Goal: Task Accomplishment & Management: Manage account settings

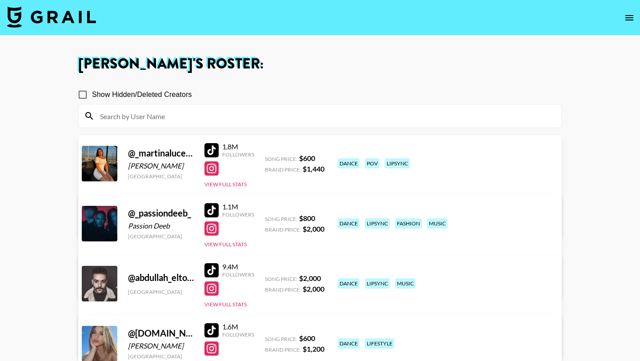
click at [75, 20] on img at bounding box center [51, 16] width 89 height 21
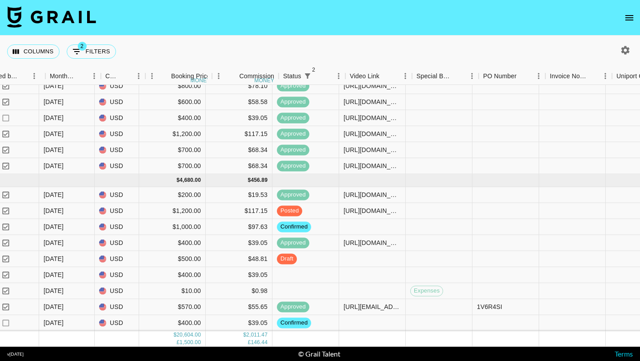
scroll to position [531, 572]
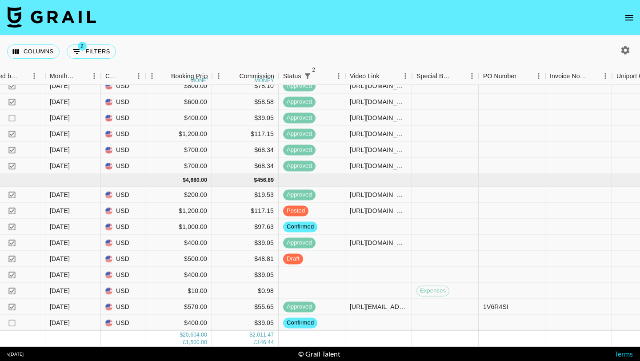
click at [314, 45] on icon "button" at bounding box center [625, 50] width 11 height 11
select select "[DATE]"
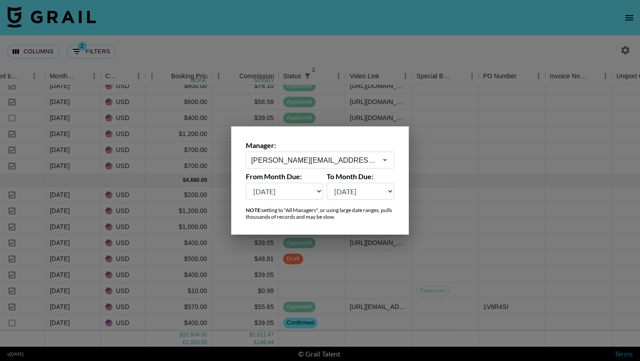
click at [302, 168] on div "[PERSON_NAME][EMAIL_ADDRESS][PERSON_NAME][DOMAIN_NAME] ​" at bounding box center [320, 160] width 148 height 17
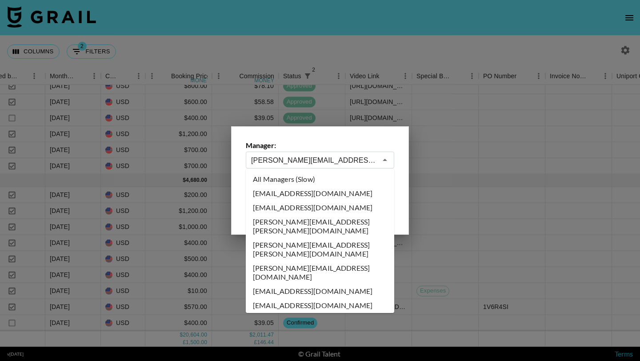
scroll to position [2590, 0]
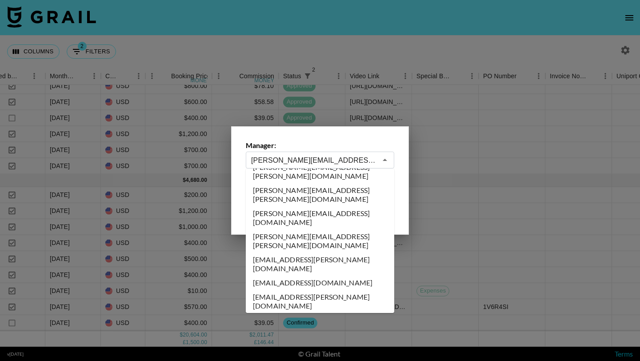
click at [302, 161] on input "[PERSON_NAME][EMAIL_ADDRESS][PERSON_NAME][DOMAIN_NAME]" at bounding box center [314, 160] width 126 height 10
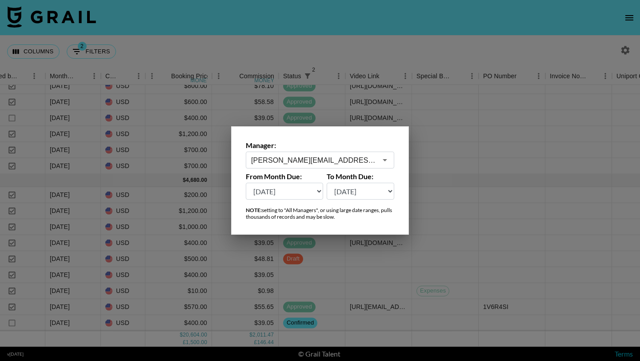
click at [314, 49] on div at bounding box center [320, 180] width 640 height 361
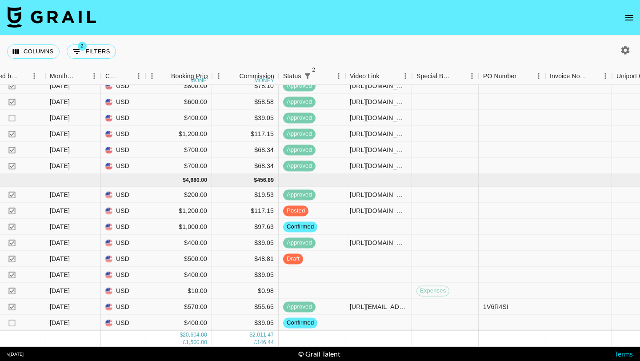
click at [314, 49] on icon "button" at bounding box center [625, 50] width 11 height 11
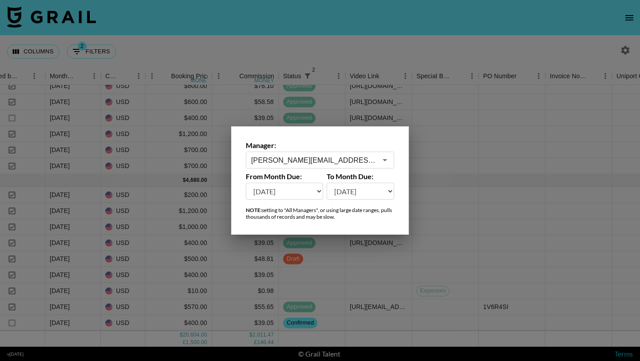
click at [307, 190] on select "Aug '26 Jul '26 Jun '26 May '26 Apr '26 Mar '26 Feb '26 Jan '26 Dec '25 Nov '25…" at bounding box center [284, 191] width 77 height 17
select select "Apr '25"
click at [246, 183] on select "Aug '26 Jul '26 Jun '26 May '26 Apr '26 Mar '26 Feb '26 Jan '26 Dec '25 Nov '25…" at bounding box center [284, 191] width 77 height 17
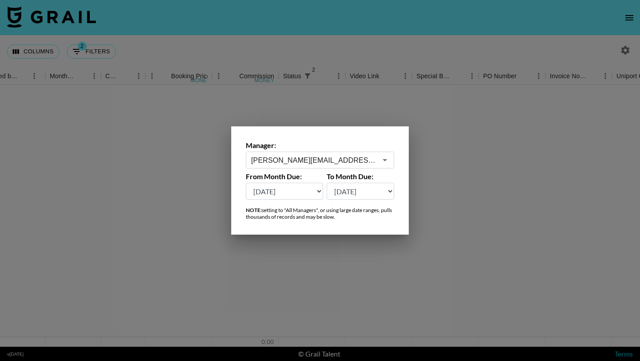
scroll to position [0, 572]
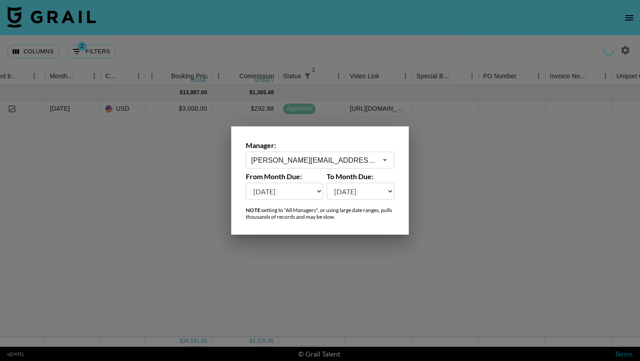
click at [314, 58] on div at bounding box center [320, 180] width 640 height 361
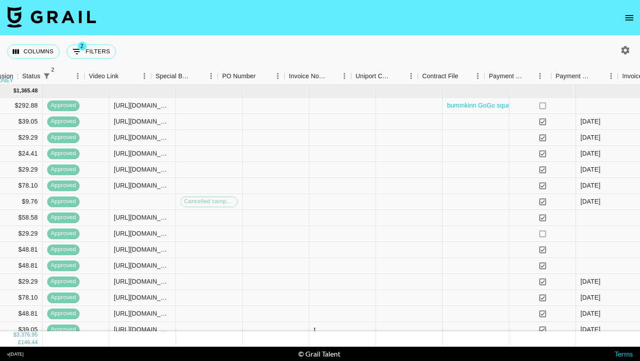
scroll to position [0, 913]
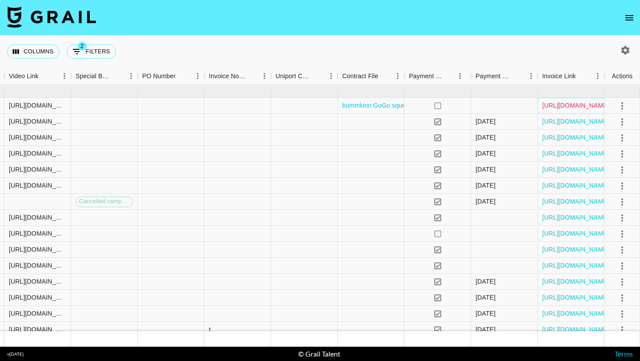
click at [314, 106] on link "https://in.xero.com/QwgfHKDet7FdptEx8pJTSAXg3zDwE6UuE4p7Unvb" at bounding box center [575, 105] width 67 height 9
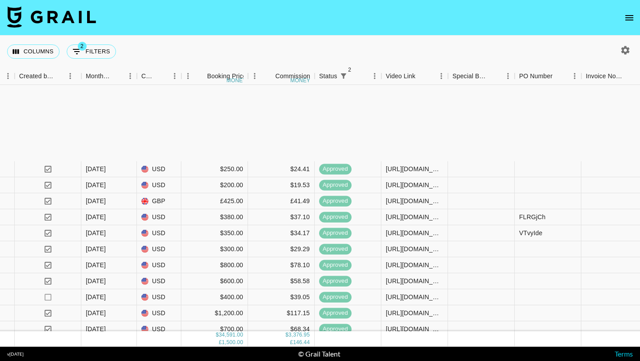
scroll to position [992, 536]
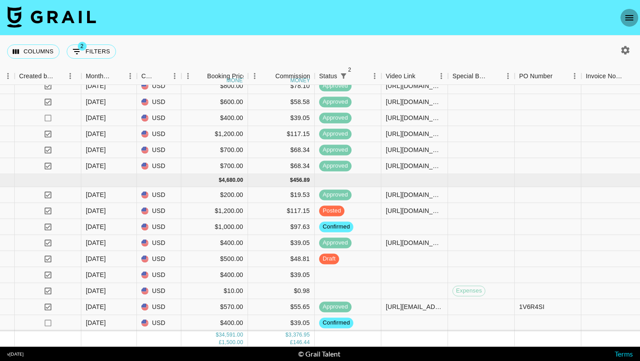
click at [314, 16] on icon "open drawer" at bounding box center [629, 17] width 11 height 11
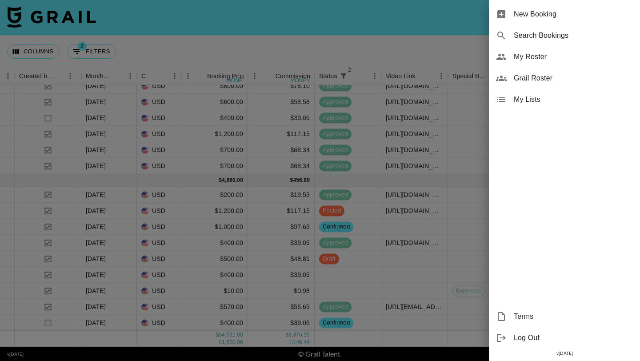
click at [314, 58] on span "My Roster" at bounding box center [573, 57] width 119 height 11
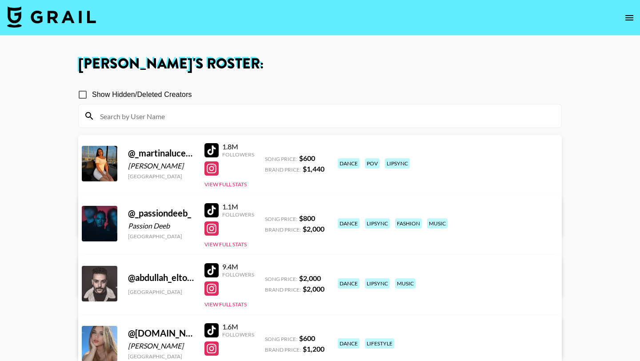
click at [272, 122] on input at bounding box center [325, 116] width 461 height 14
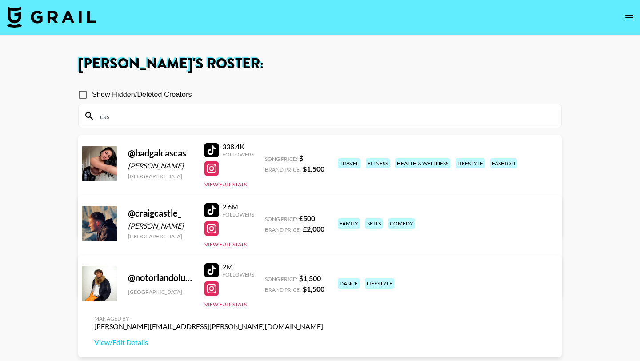
click at [212, 148] on div at bounding box center [211, 150] width 14 height 14
click at [210, 167] on div at bounding box center [211, 168] width 14 height 14
click at [187, 116] on input "cas" at bounding box center [325, 116] width 461 height 14
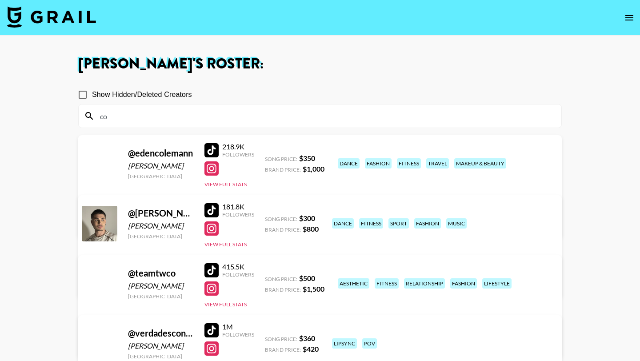
type input "c"
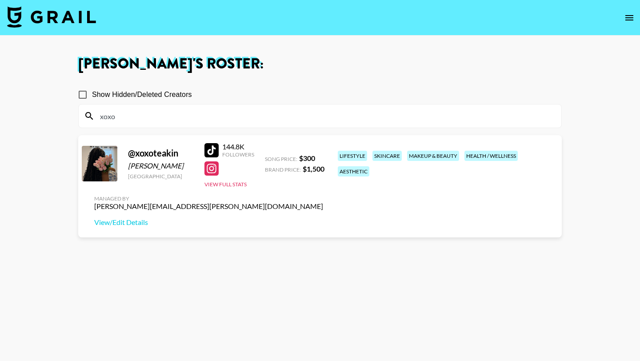
type input "xoxo"
click at [214, 149] on div at bounding box center [211, 150] width 14 height 14
click at [177, 118] on input "xoxo" at bounding box center [325, 116] width 461 height 14
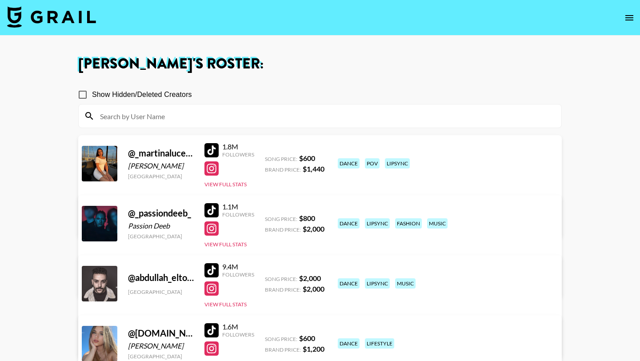
click at [46, 19] on img at bounding box center [51, 16] width 89 height 21
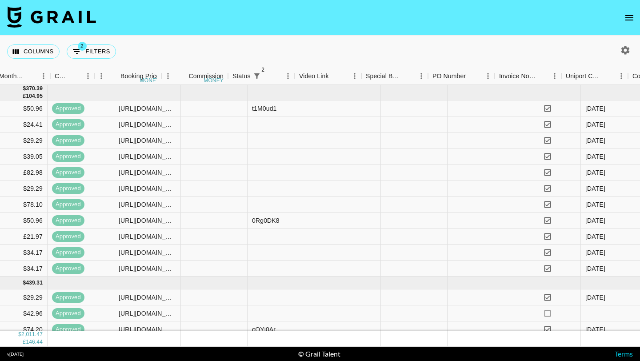
scroll to position [0, 913]
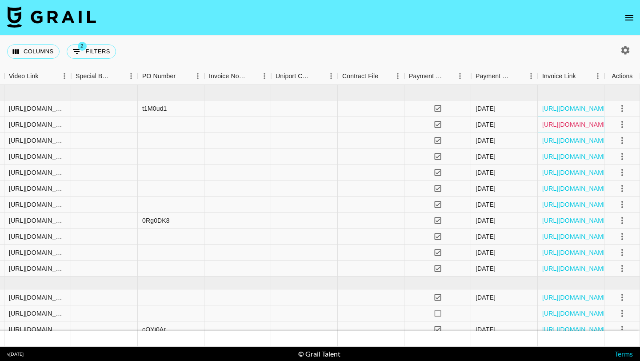
click at [314, 121] on link "https://in.xero.com/grDExnDOasLWtOieWJR7vZK0DjL7wLoiDx1jq2Tm" at bounding box center [575, 124] width 67 height 9
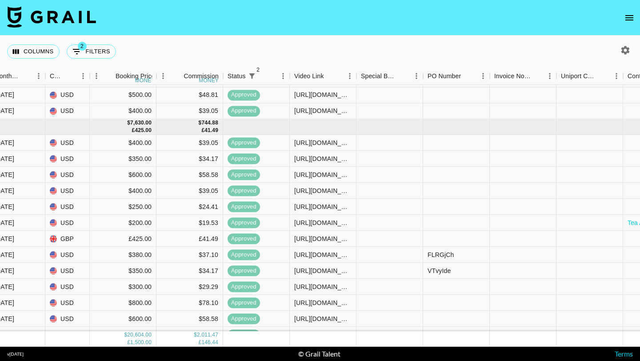
scroll to position [298, 628]
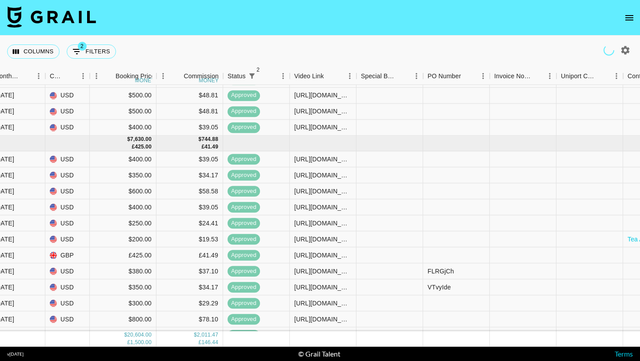
click at [314, 19] on icon "open drawer" at bounding box center [629, 17] width 11 height 11
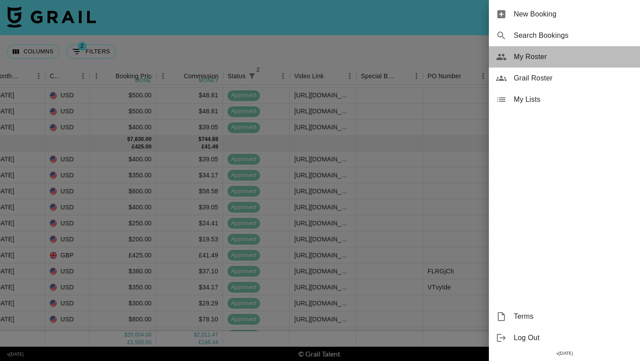
click at [314, 60] on span "My Roster" at bounding box center [573, 57] width 119 height 11
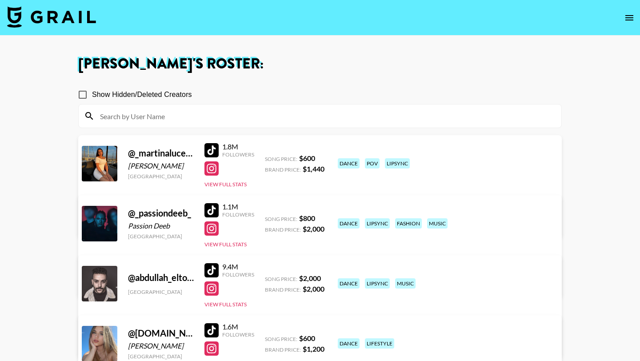
click at [207, 116] on input at bounding box center [325, 116] width 461 height 14
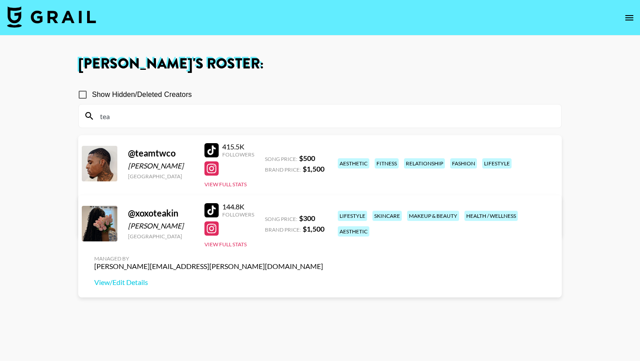
click at [213, 209] on div at bounding box center [211, 210] width 14 height 14
click at [160, 116] on input "tea" at bounding box center [325, 116] width 461 height 14
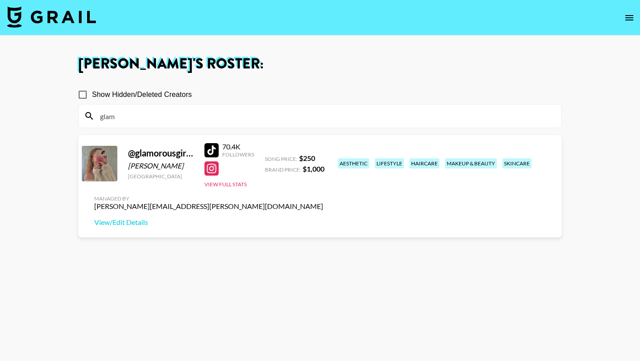
click at [212, 150] on div at bounding box center [211, 150] width 14 height 14
click at [181, 112] on input "glam" at bounding box center [325, 116] width 461 height 14
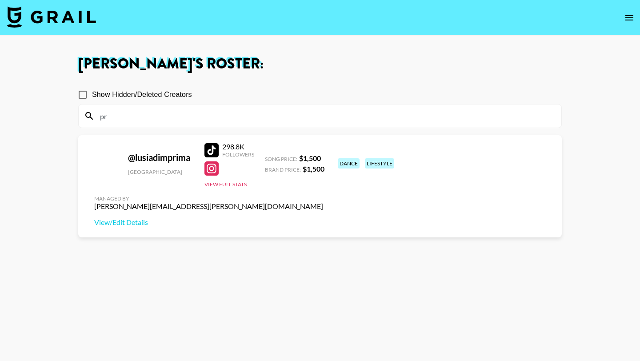
type input "p"
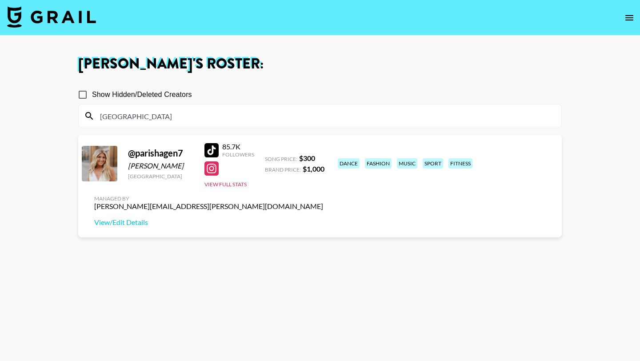
click at [214, 152] on div at bounding box center [211, 150] width 14 height 14
click at [148, 116] on input "paris" at bounding box center [325, 116] width 461 height 14
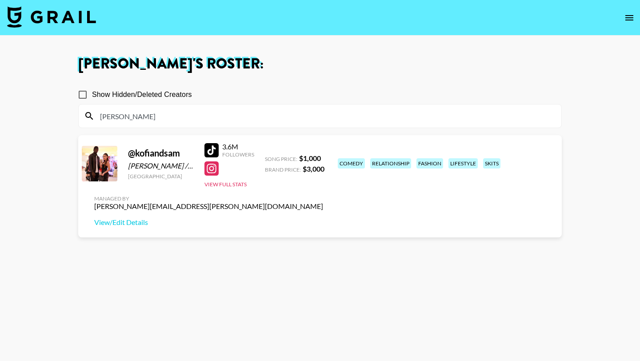
click at [209, 146] on div at bounding box center [211, 150] width 14 height 14
click at [146, 114] on input "kofi" at bounding box center [325, 116] width 461 height 14
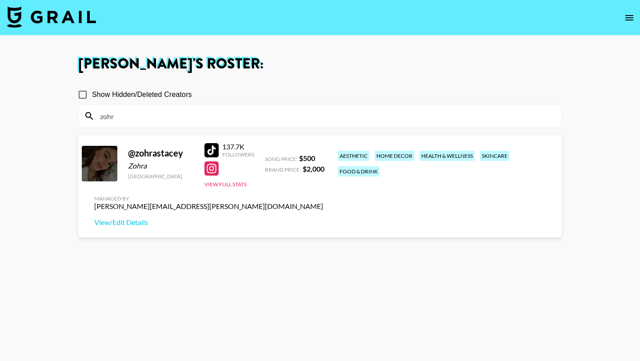
type input "zohr"
click at [208, 166] on div at bounding box center [211, 168] width 14 height 14
click at [314, 188] on div "Managed By joe.chiarelli@grail-talent.com View/Edit Details" at bounding box center [208, 211] width 243 height 46
click at [314, 218] on link "View/Edit Details" at bounding box center [208, 222] width 229 height 9
click at [162, 116] on input "zohr" at bounding box center [325, 116] width 461 height 14
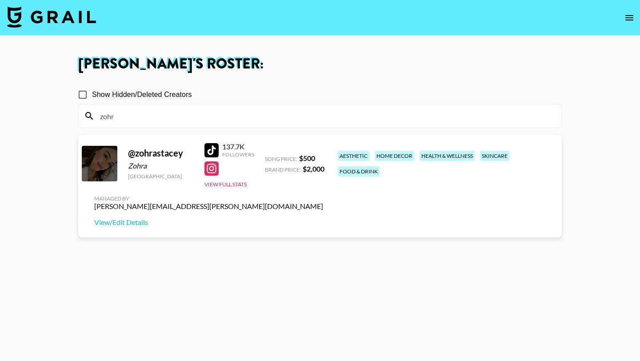
click at [162, 116] on input "zohr" at bounding box center [325, 116] width 461 height 14
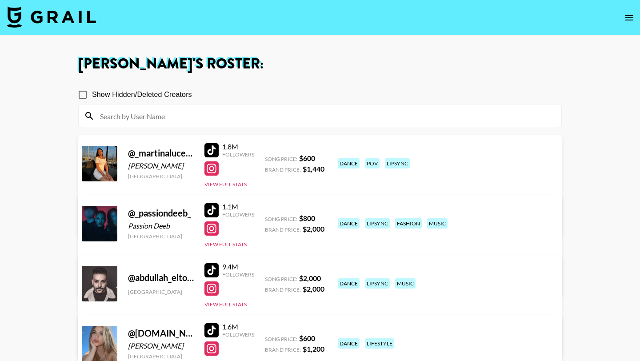
click at [231, 120] on input at bounding box center [325, 116] width 461 height 14
type input "e"
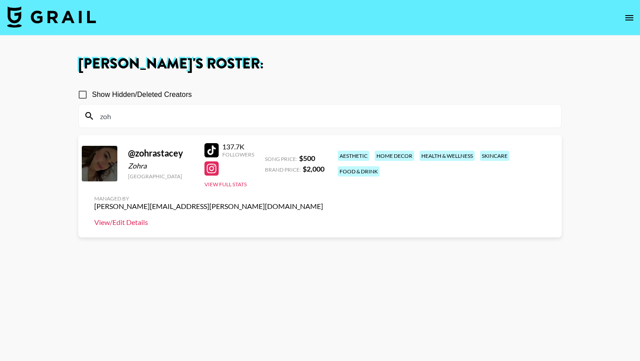
type input "zoh"
click at [314, 218] on link "View/Edit Details" at bounding box center [208, 222] width 229 height 9
click at [185, 116] on input "zoh" at bounding box center [325, 116] width 461 height 14
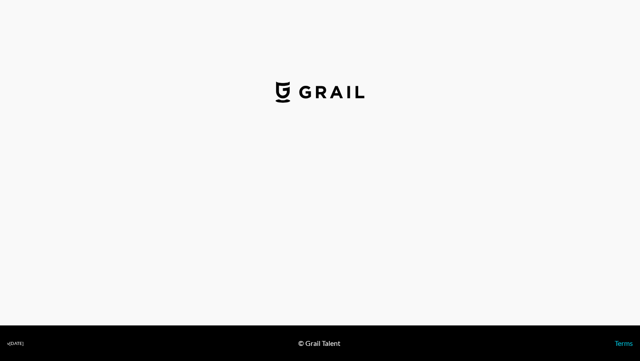
select select "USD"
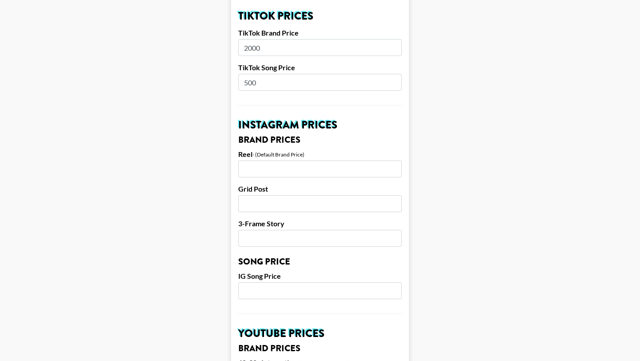
scroll to position [333, 0]
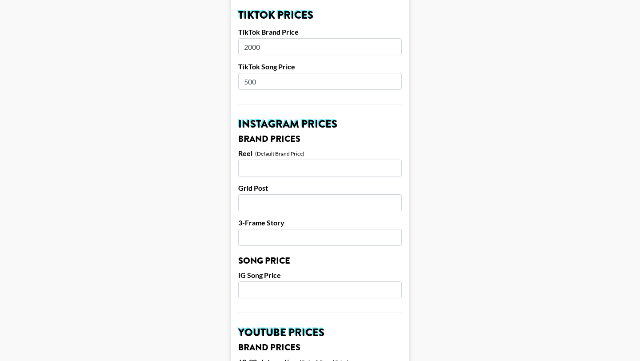
click at [298, 160] on input "number" at bounding box center [320, 168] width 164 height 17
type input "1000"
click at [468, 201] on main "Airtable ID: rec0WNhvySyJehEda Manager(s) joe.chiarelli@grail-talent.com ​ TikT…" at bounding box center [320, 276] width 626 height 1119
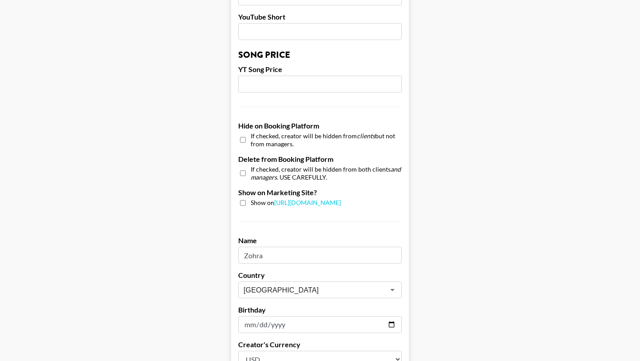
scroll to position [845, 0]
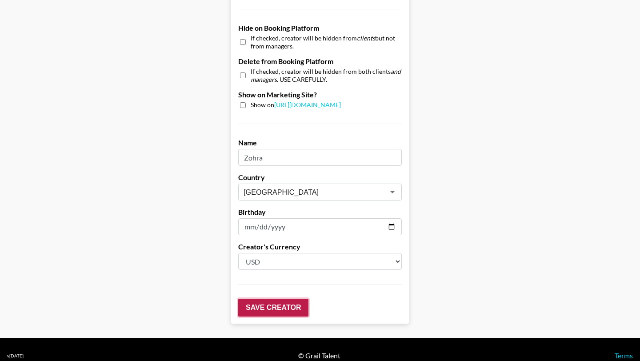
click at [262, 299] on input "Save Creator" at bounding box center [273, 308] width 70 height 18
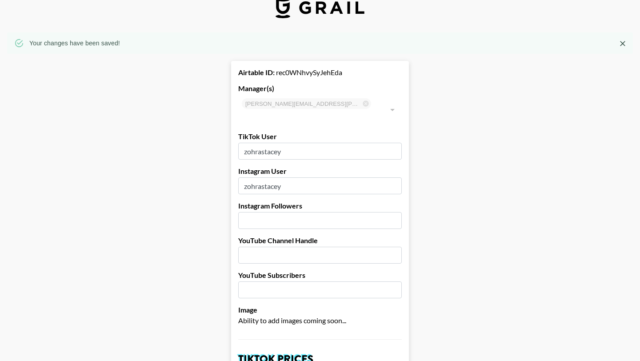
scroll to position [0, 0]
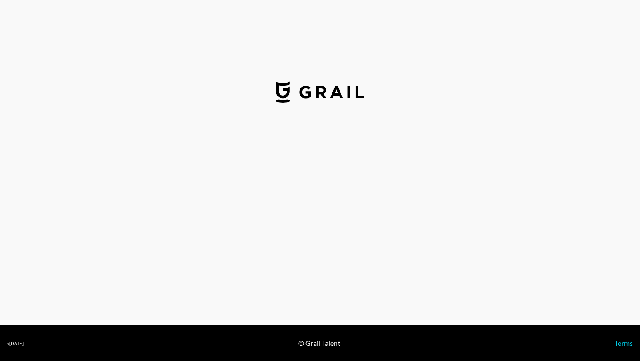
select select "USD"
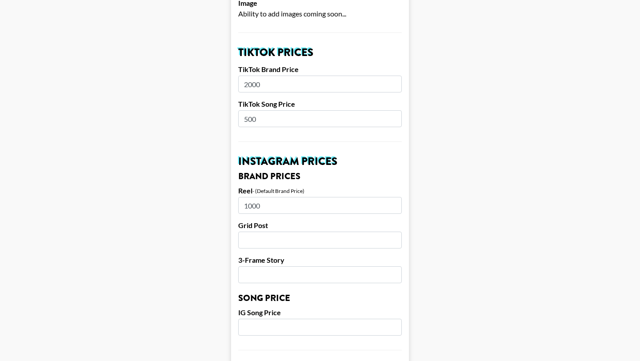
scroll to position [296, 0]
click at [263, 196] on input "1000" at bounding box center [320, 204] width 164 height 17
type input "1500"
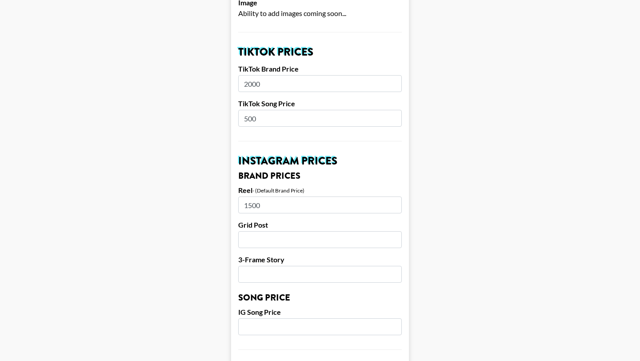
click at [460, 246] on main "Airtable ID: rec0WNhvySyJehEda Manager(s) [PERSON_NAME][EMAIL_ADDRESS][PERSON_N…" at bounding box center [320, 313] width 626 height 1119
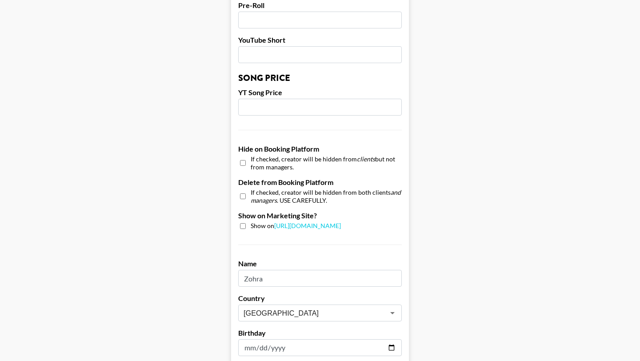
scroll to position [845, 0]
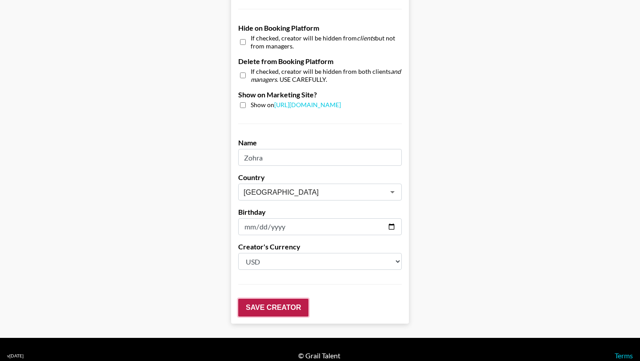
click at [254, 299] on input "Save Creator" at bounding box center [273, 308] width 70 height 18
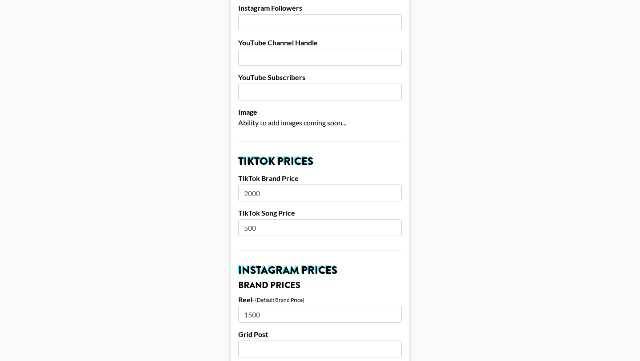
scroll to position [0, 0]
